Goal: Task Accomplishment & Management: Manage account settings

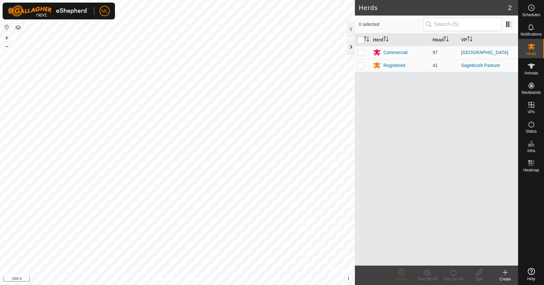
click at [352, 51] on div at bounding box center [351, 47] width 8 height 16
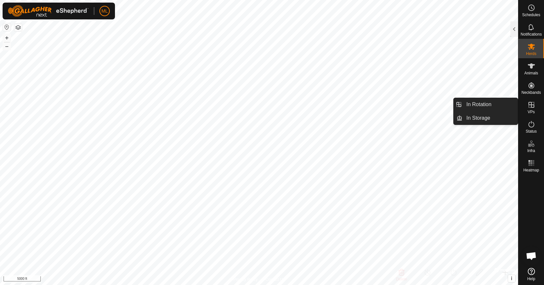
click at [536, 105] on es-virtualpaddocks-svg-icon at bounding box center [532, 105] width 12 height 10
click at [490, 107] on link "In Rotation" at bounding box center [490, 104] width 55 height 13
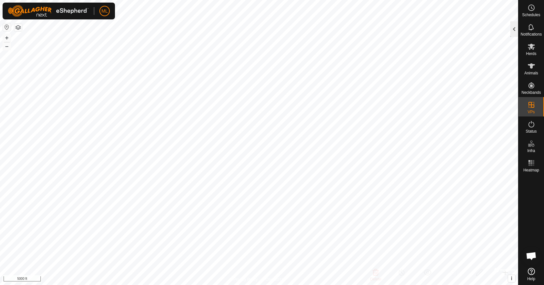
click at [511, 37] on div at bounding box center [515, 29] width 8 height 16
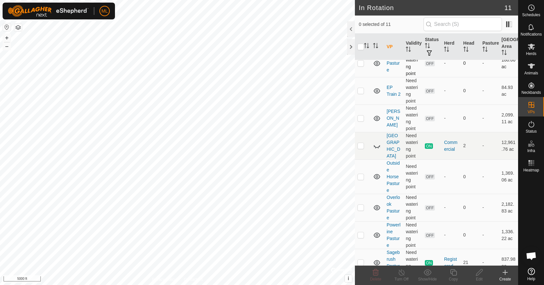
scroll to position [59, 0]
click at [375, 145] on icon at bounding box center [374, 144] width 1 height 1
click at [353, 43] on div at bounding box center [351, 47] width 8 height 16
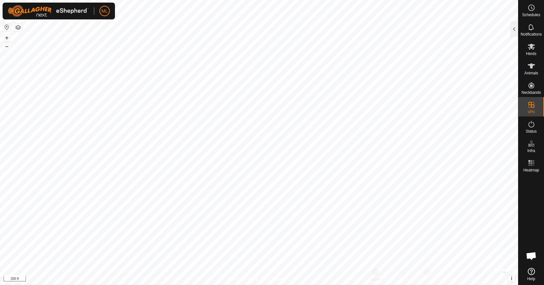
click at [322, 285] on html "ML Schedules Notifications Herds Animals Neckbands VPs Status Infra Heatmap Hel…" at bounding box center [272, 142] width 544 height 285
checkbox input "false"
click at [378, 285] on html "ML Schedules Notifications Herds Animals Neckbands VPs Status Infra Heatmap Hel…" at bounding box center [272, 142] width 544 height 285
click at [396, 285] on html "ML Schedules Notifications Herds Animals Neckbands VPs Status Infra Heatmap Hel…" at bounding box center [272, 142] width 544 height 285
click at [272, 285] on html "ML Schedules Notifications Herds Animals Neckbands VPs Status Infra Heatmap Hel…" at bounding box center [272, 142] width 544 height 285
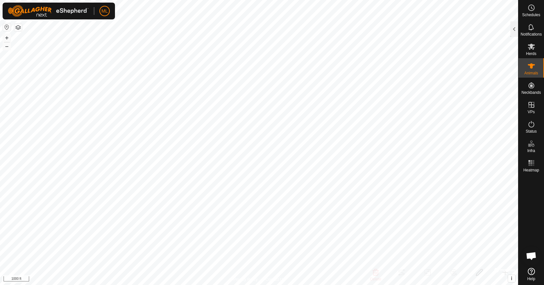
click at [320, 0] on html "ML Schedules Notifications Herds Animals Neckbands VPs Status Infra Heatmap Hel…" at bounding box center [272, 142] width 544 height 285
click at [272, 279] on div "Privacy Policy Contact Us UID AC1F09FFFE18C99C Router IP [TECHNICAL_ID] ONLINE …" at bounding box center [259, 142] width 518 height 285
